Goal: Task Accomplishment & Management: Manage account settings

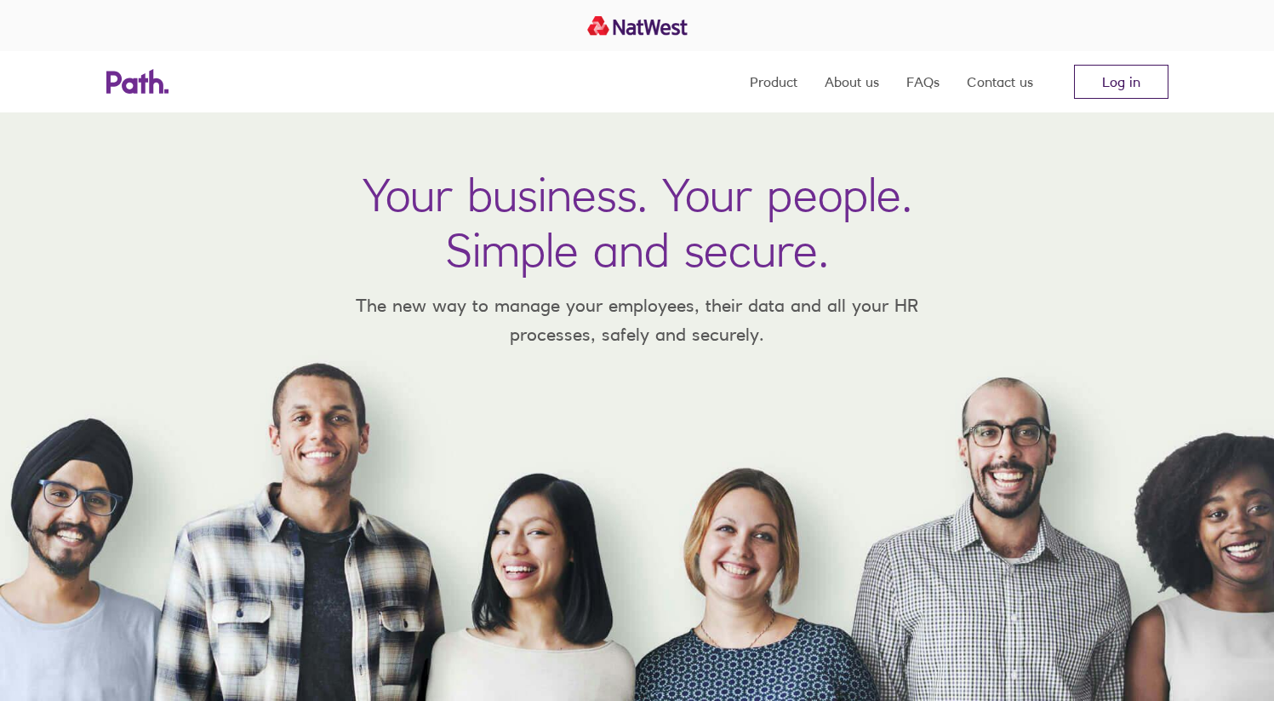
click at [1132, 89] on link "Log in" at bounding box center [1121, 82] width 94 height 34
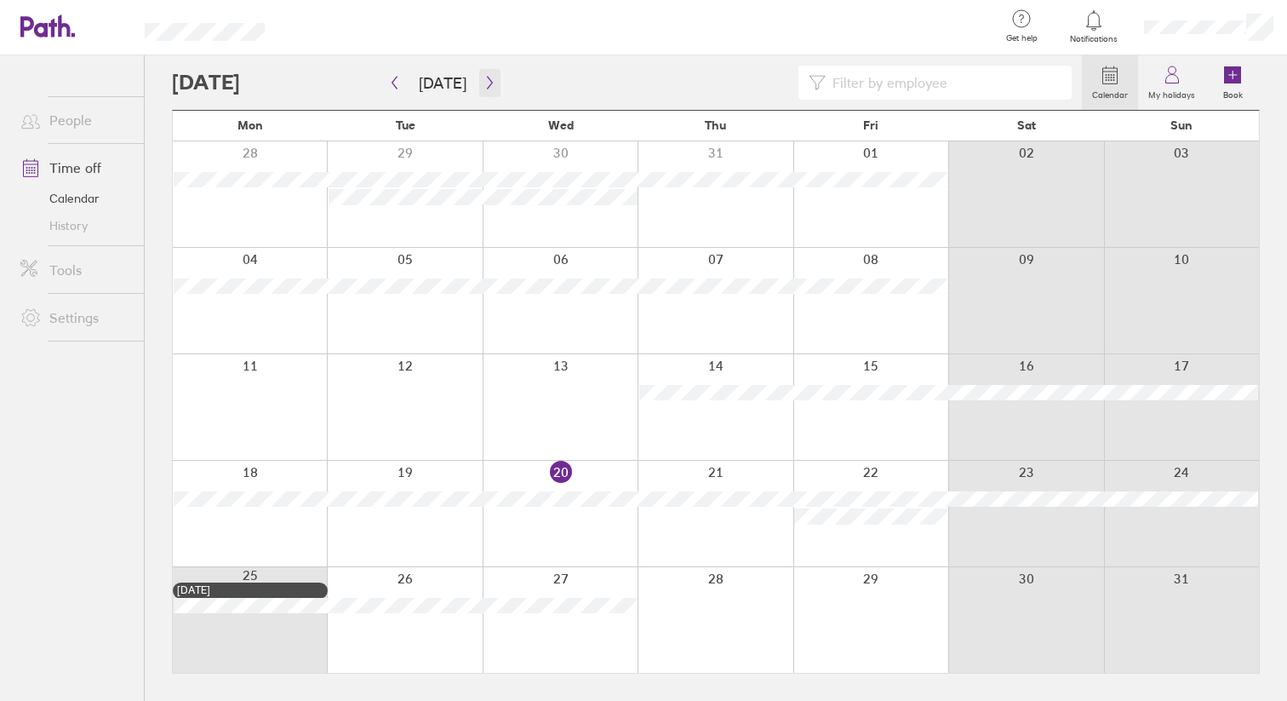
click at [490, 80] on icon "button" at bounding box center [490, 83] width 13 height 14
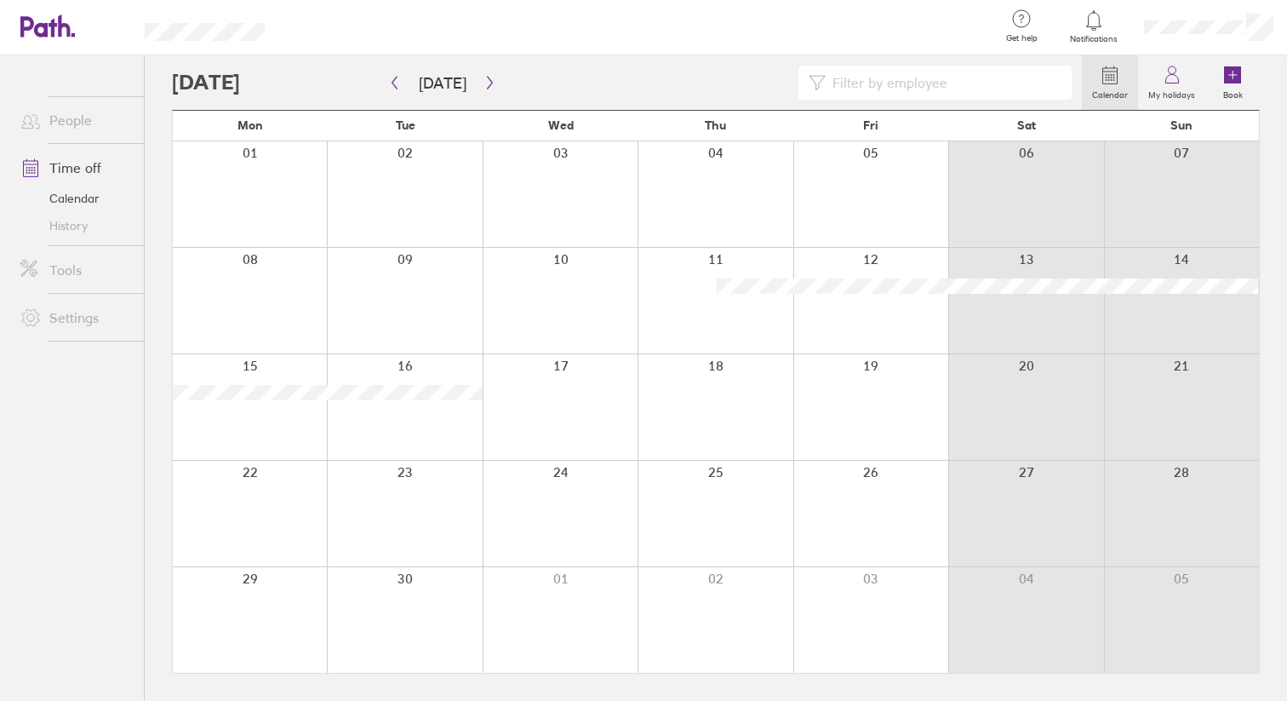
click at [249, 433] on div at bounding box center [250, 407] width 154 height 106
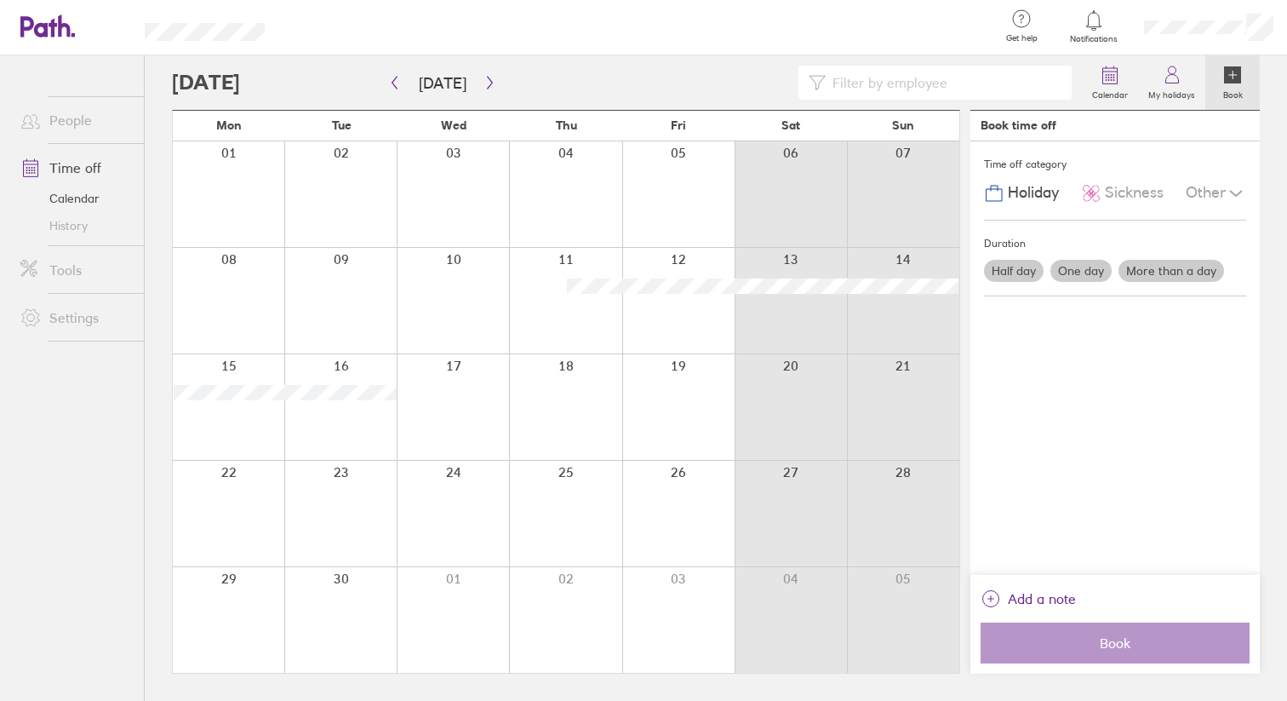
click at [220, 424] on div at bounding box center [229, 407] width 112 height 106
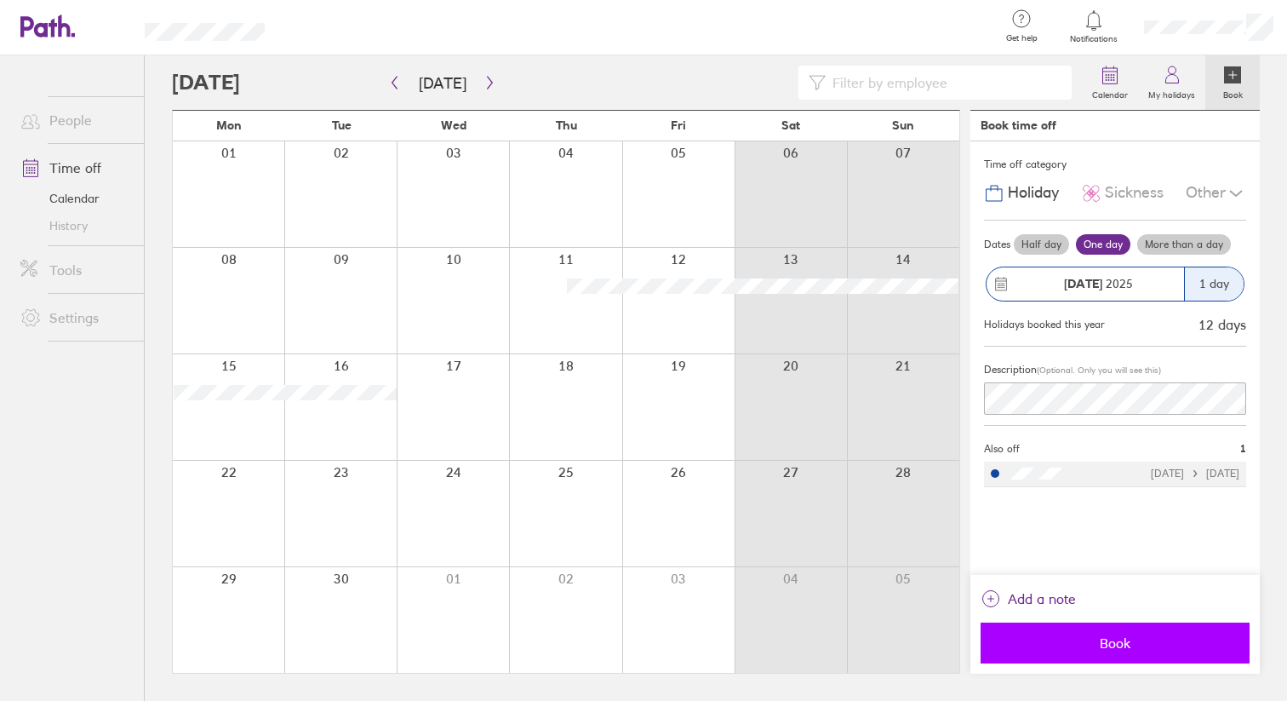
click at [1097, 650] on span "Book" at bounding box center [1115, 642] width 245 height 15
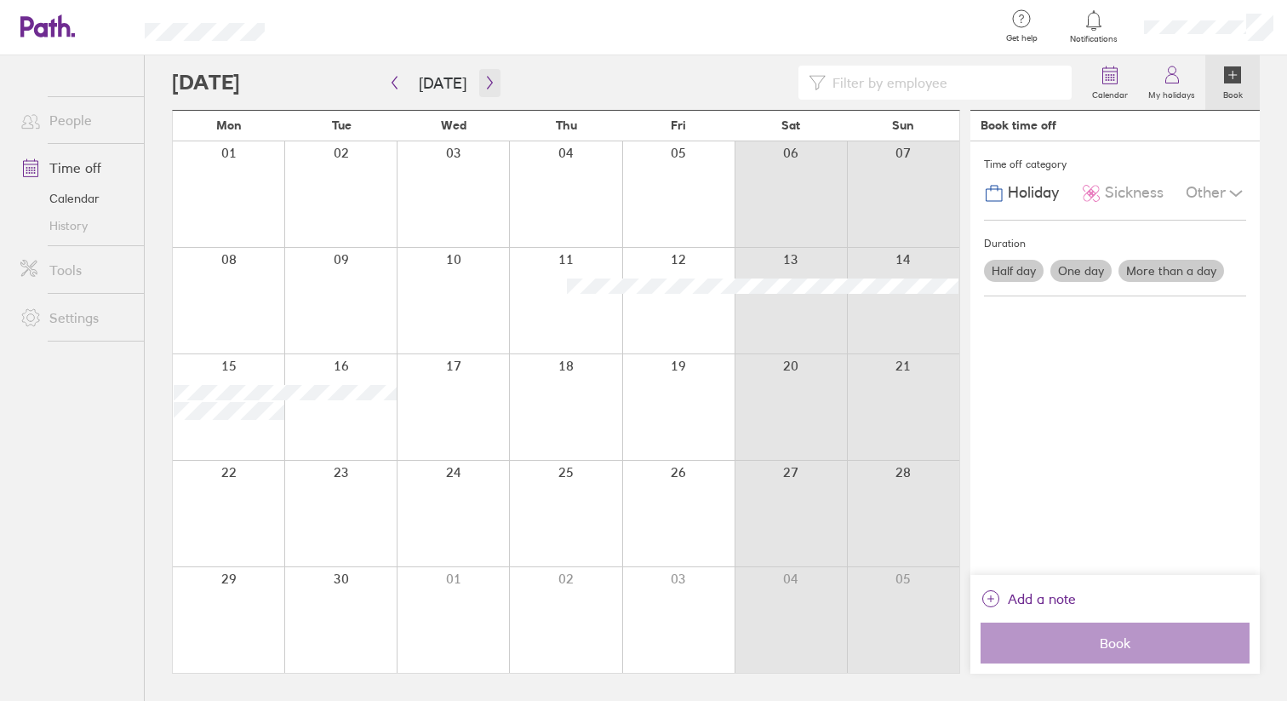
click at [489, 81] on icon "button" at bounding box center [490, 83] width 13 height 14
click at [395, 83] on icon "button" at bounding box center [394, 83] width 13 height 14
click at [397, 89] on button "button" at bounding box center [394, 83] width 21 height 28
